Goal: Find specific page/section

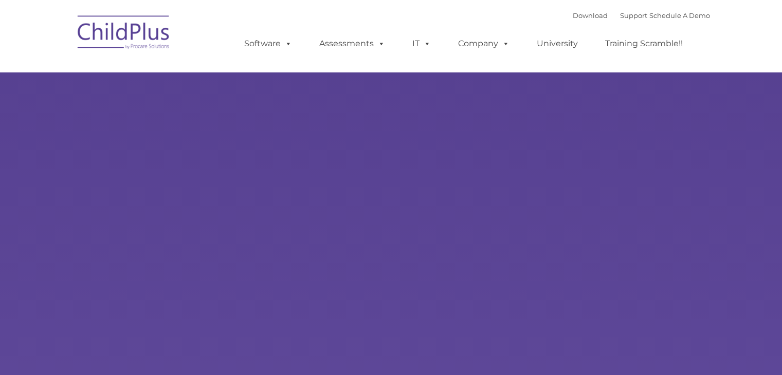
type input ""
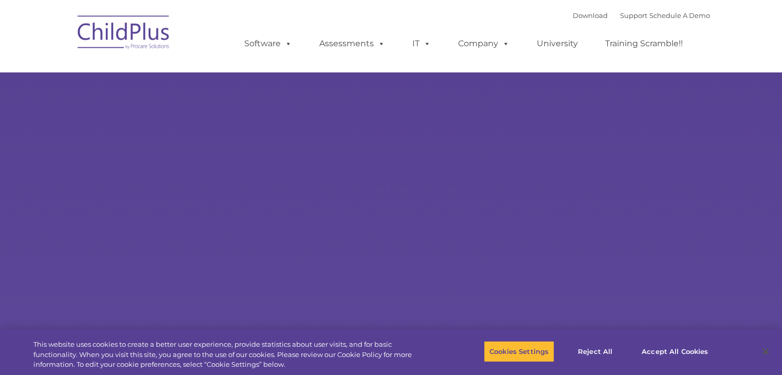
select select "MEDIUM"
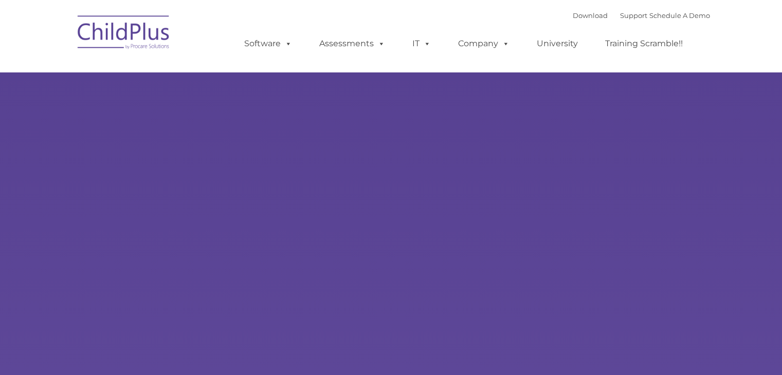
type input ""
select select "MEDIUM"
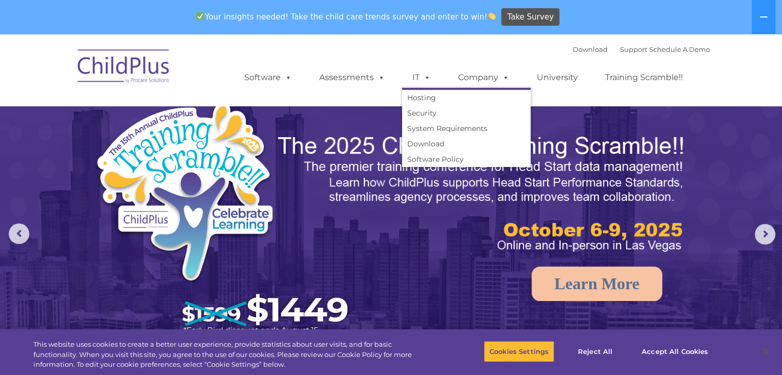
click at [430, 79] on link "IT" at bounding box center [421, 77] width 39 height 21
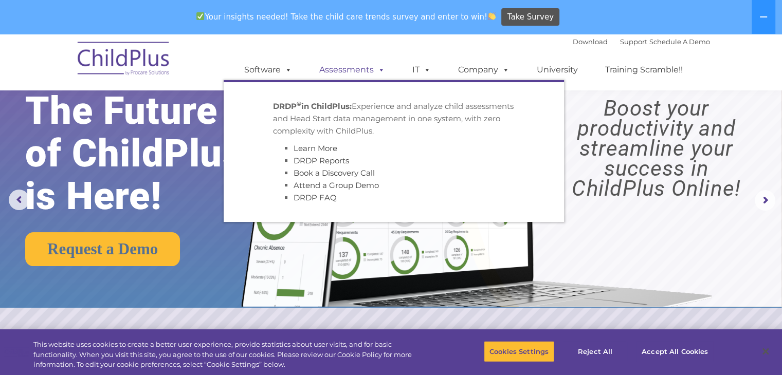
click at [344, 66] on link "Assessments" at bounding box center [352, 70] width 86 height 21
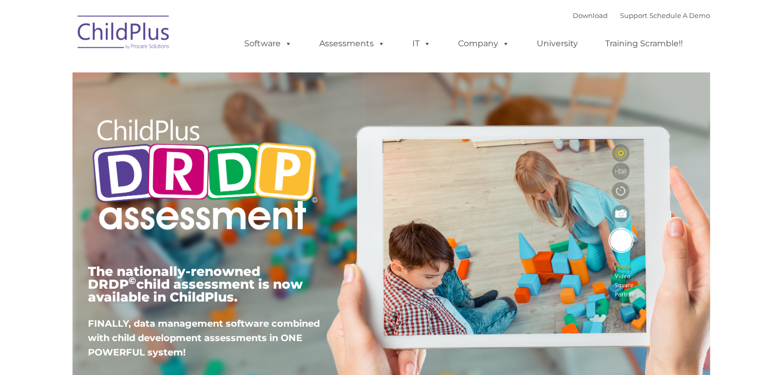
type input ""
